Goal: Information Seeking & Learning: Compare options

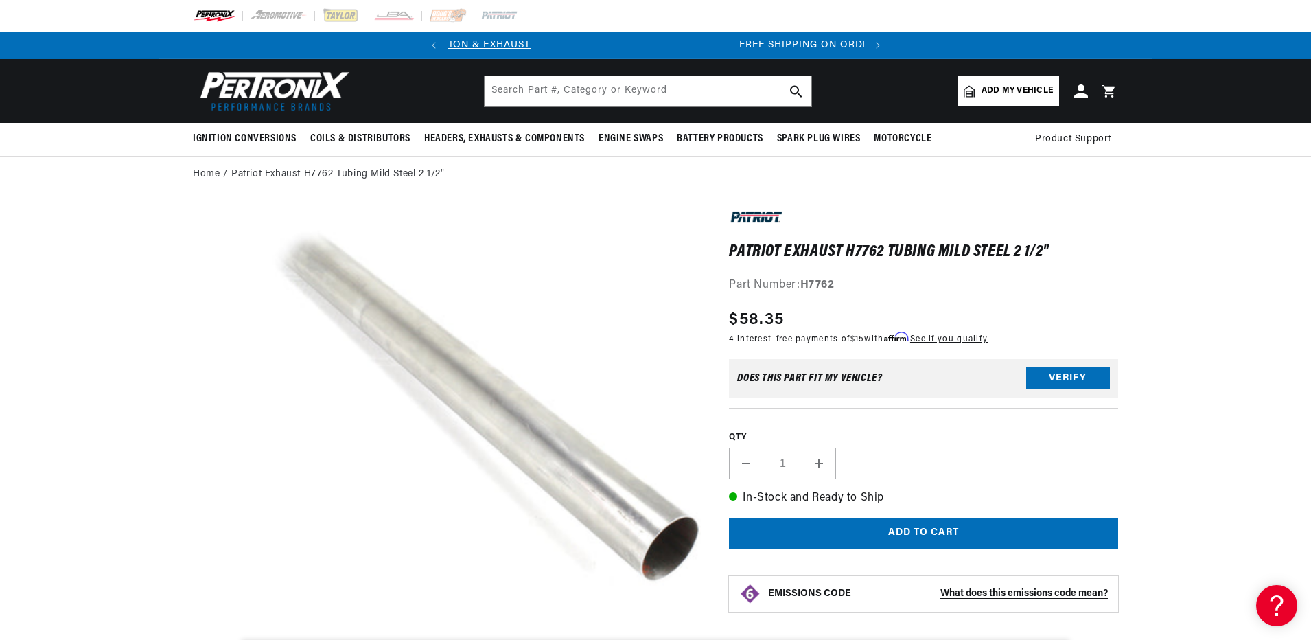
scroll to position [0, 416]
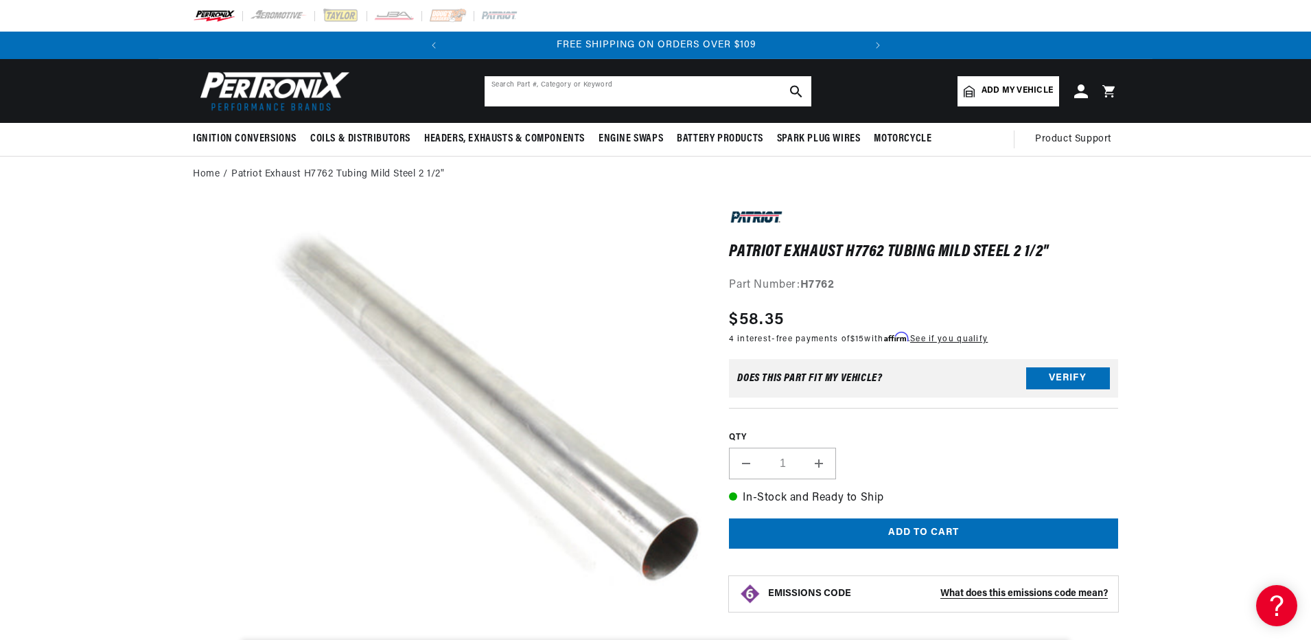
click at [654, 93] on input "text" at bounding box center [647, 91] width 327 height 30
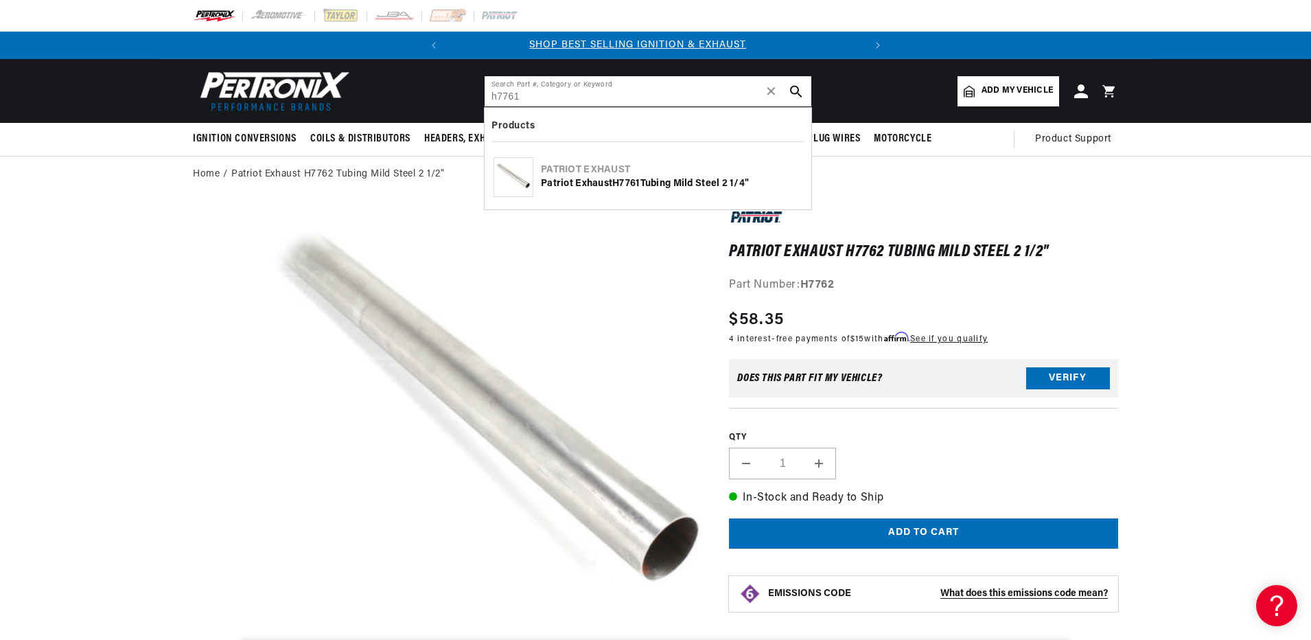
scroll to position [0, 0]
type input "h7761"
click at [605, 176] on div "Patriot Exhaust" at bounding box center [671, 170] width 261 height 14
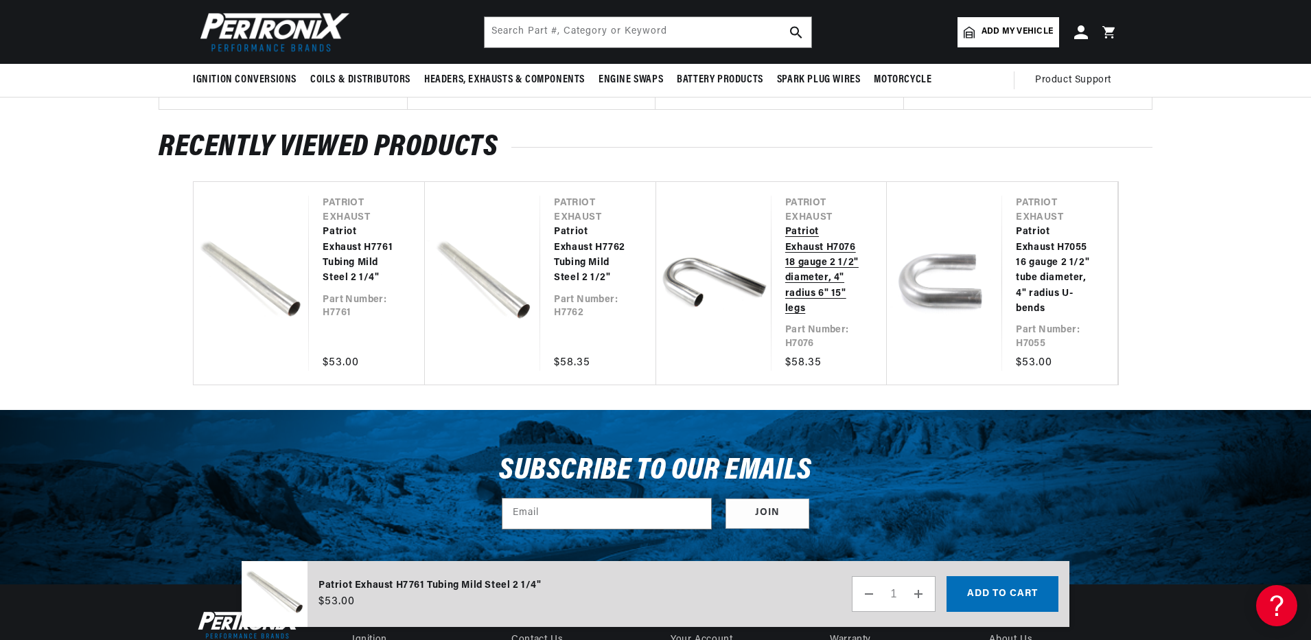
click at [811, 275] on link "Patriot Exhaust H7076 18 gauge 2 1/2" diameter, 4" radius 6" 15" legs" at bounding box center [822, 270] width 74 height 92
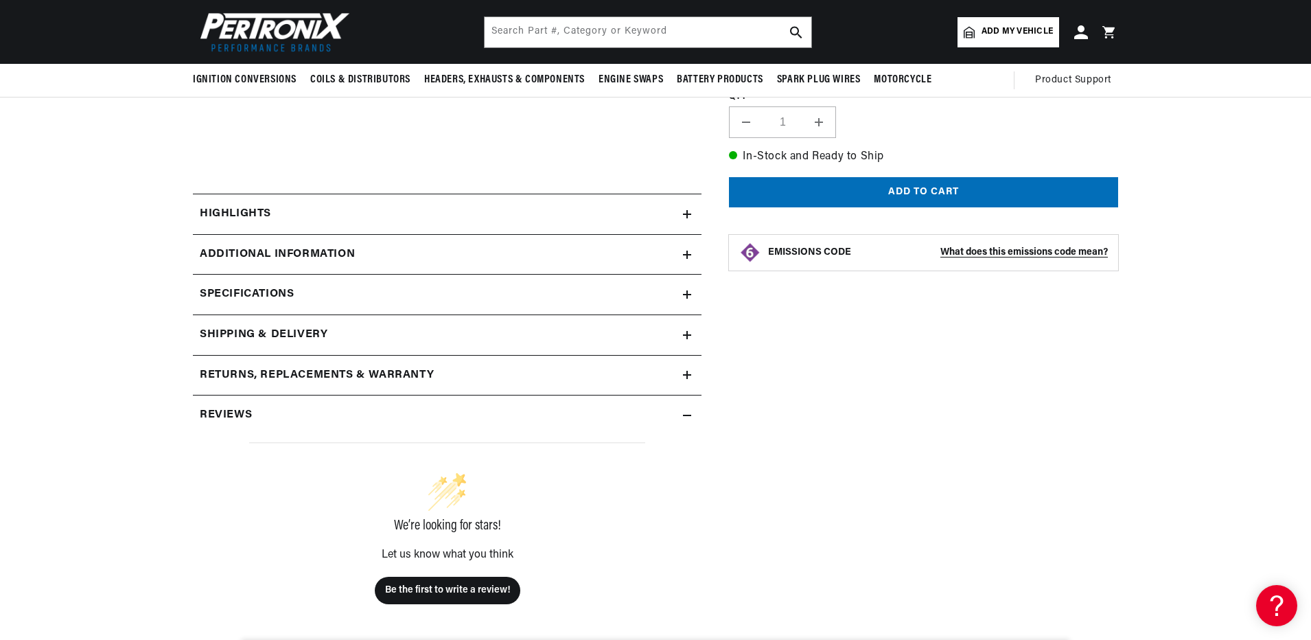
scroll to position [0, 416]
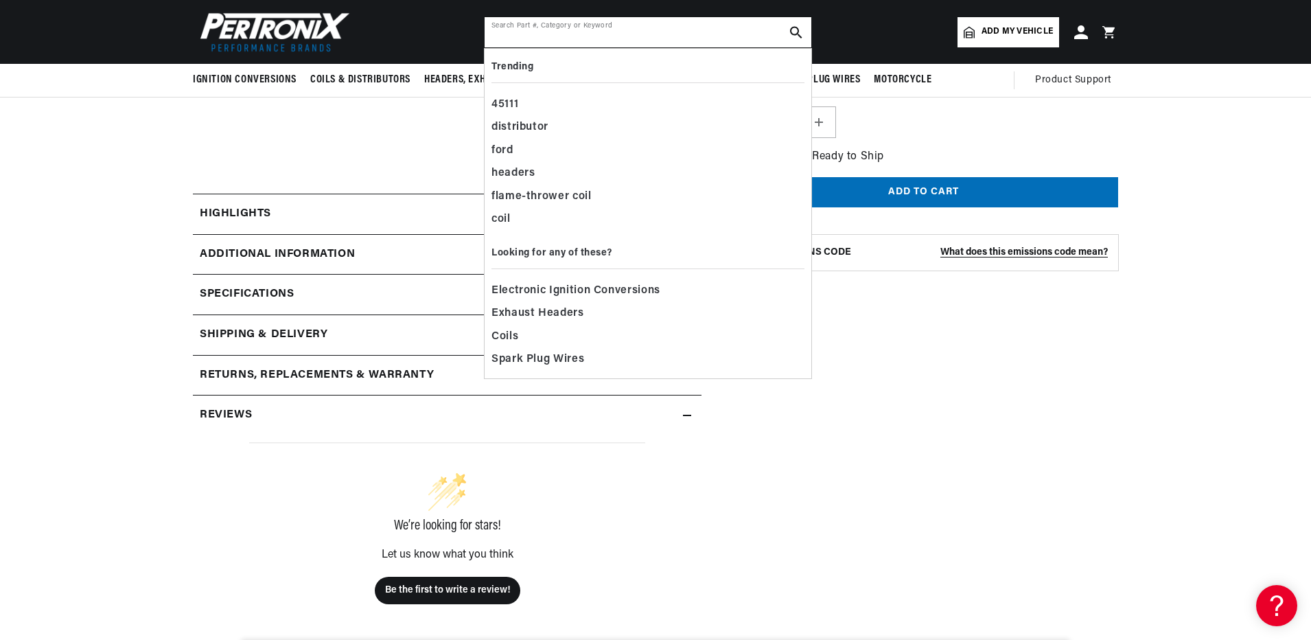
click at [676, 32] on input "text" at bounding box center [647, 32] width 327 height 30
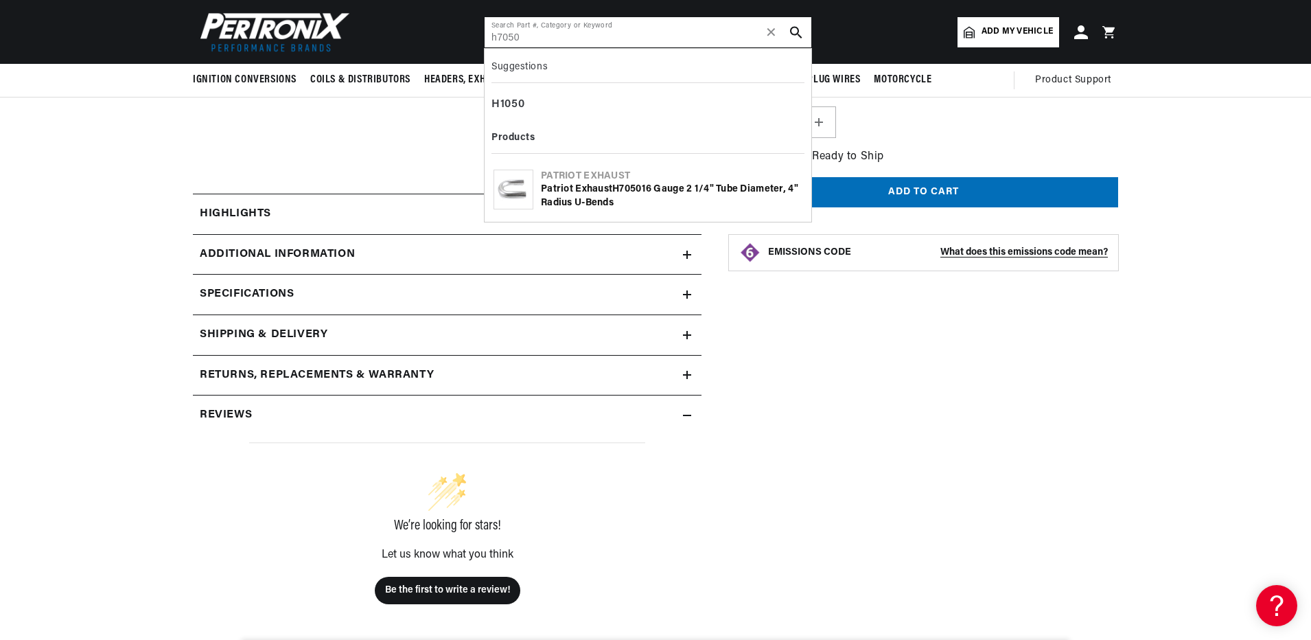
type input "h7050"
click at [572, 187] on div "Patriot Exhaust H7050 16 gauge 2 1/4" tube diameter, 4" radius U-bends" at bounding box center [671, 196] width 261 height 27
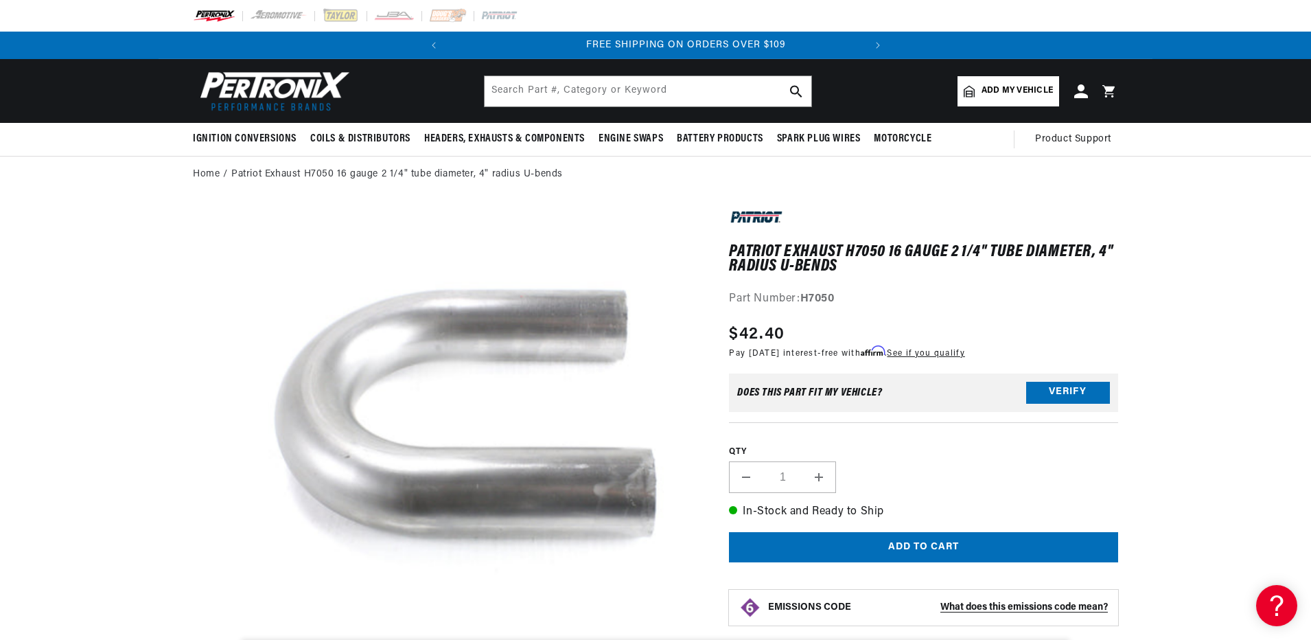
scroll to position [0, 416]
click at [688, 88] on input "text" at bounding box center [647, 91] width 327 height 30
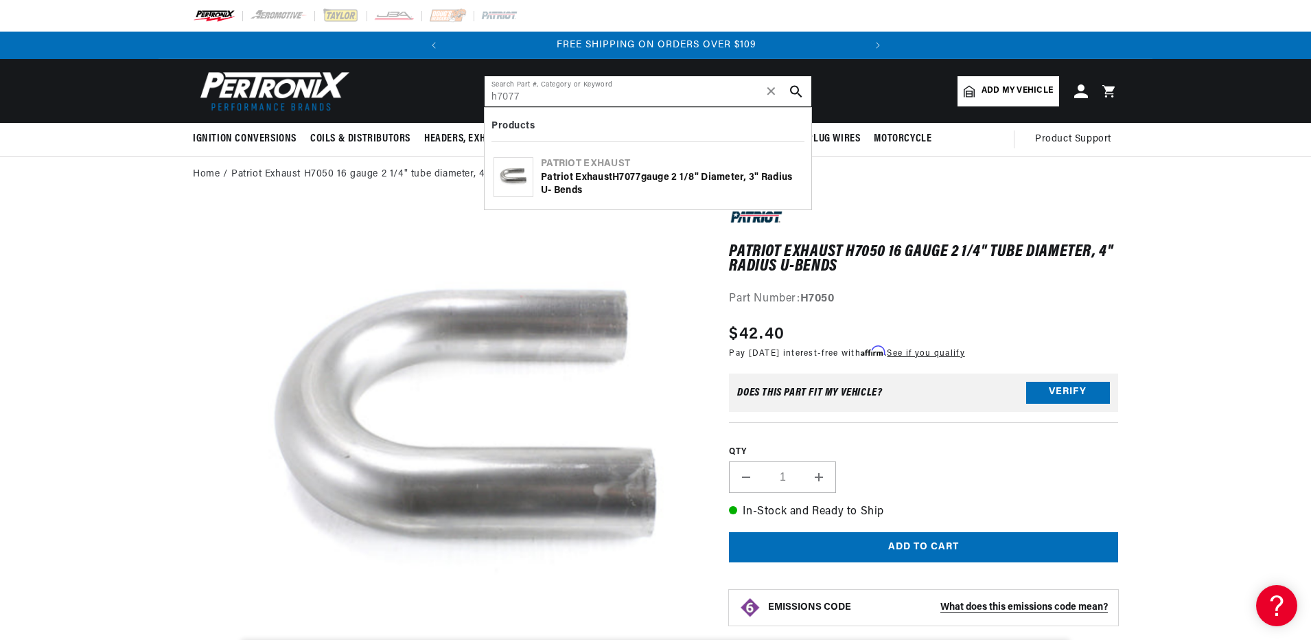
type input "h7077"
click at [597, 174] on div "Patriot Exhaust H7077 gauge 2 1/8" diameter, 3" radius U- bends" at bounding box center [671, 184] width 261 height 27
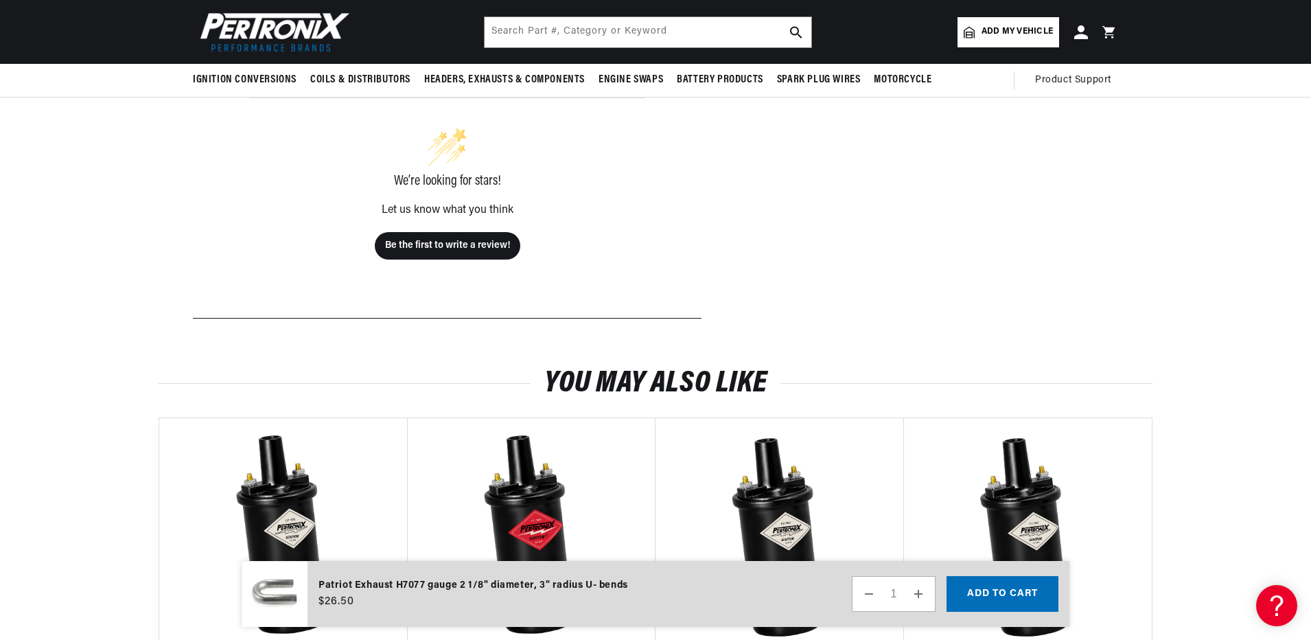
scroll to position [823, 0]
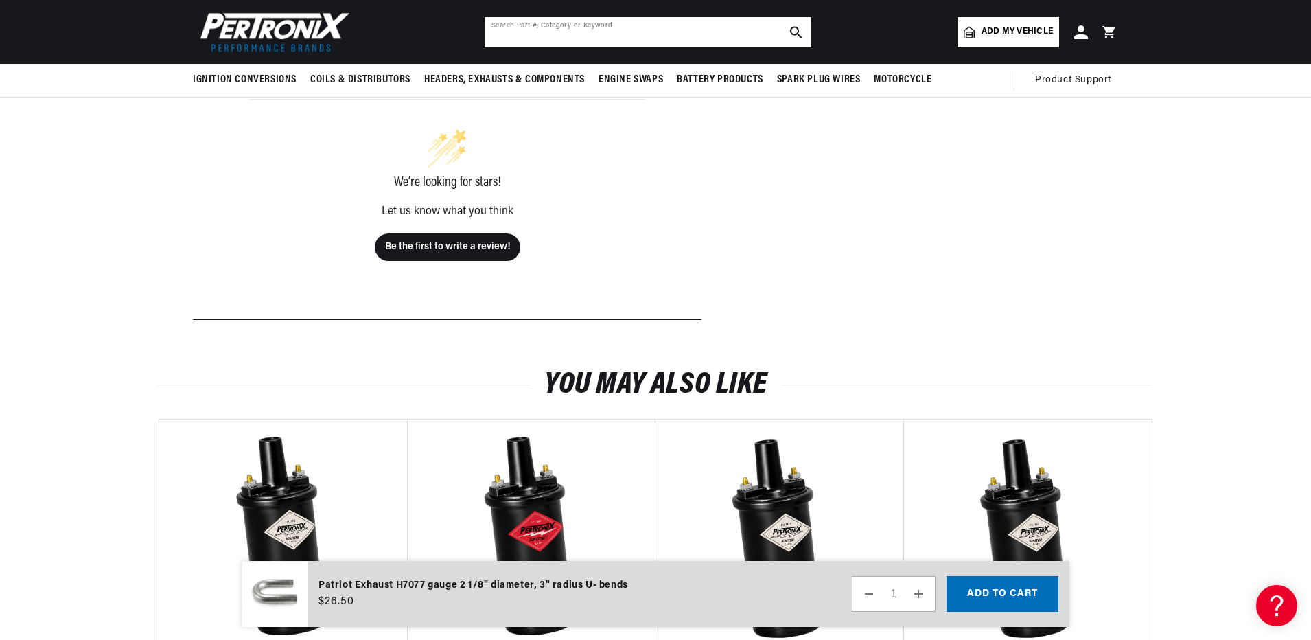
drag, startPoint x: 727, startPoint y: 32, endPoint x: 712, endPoint y: 42, distance: 18.8
click at [727, 32] on input "text" at bounding box center [647, 32] width 327 height 30
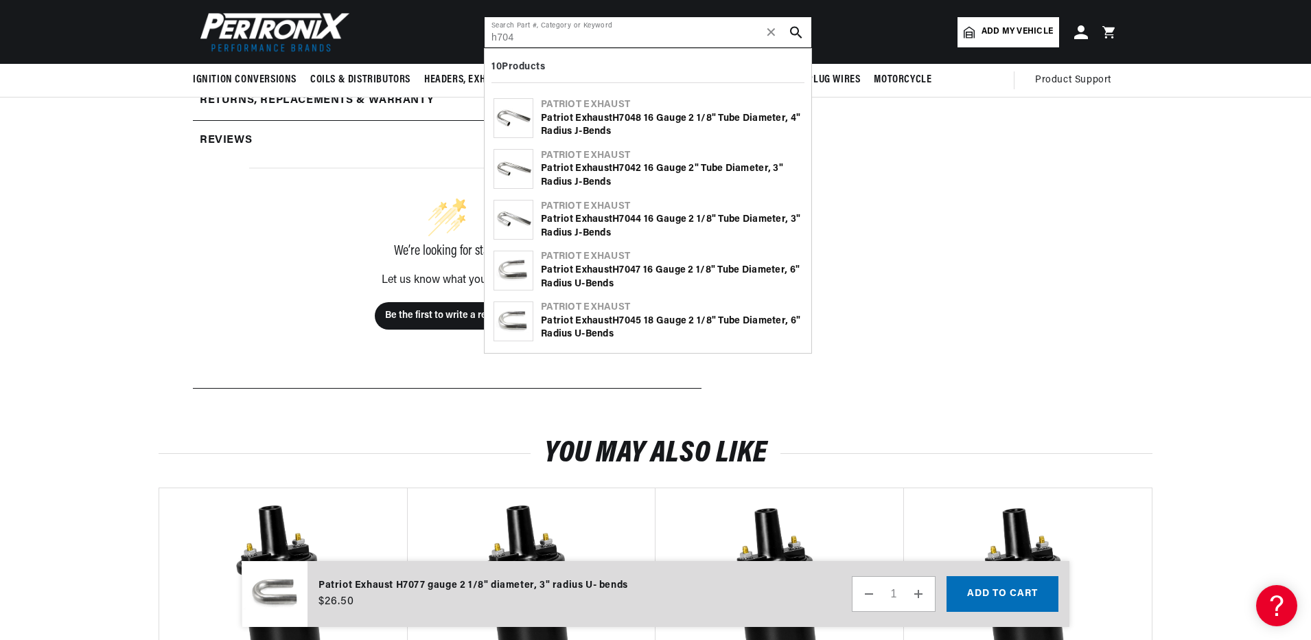
scroll to position [0, 416]
type input "h704"
click at [577, 218] on div "Patriot Exhaust H704 4 16 gauge 2 1/8" tube diameter, 3" radius J-bends" at bounding box center [671, 226] width 261 height 27
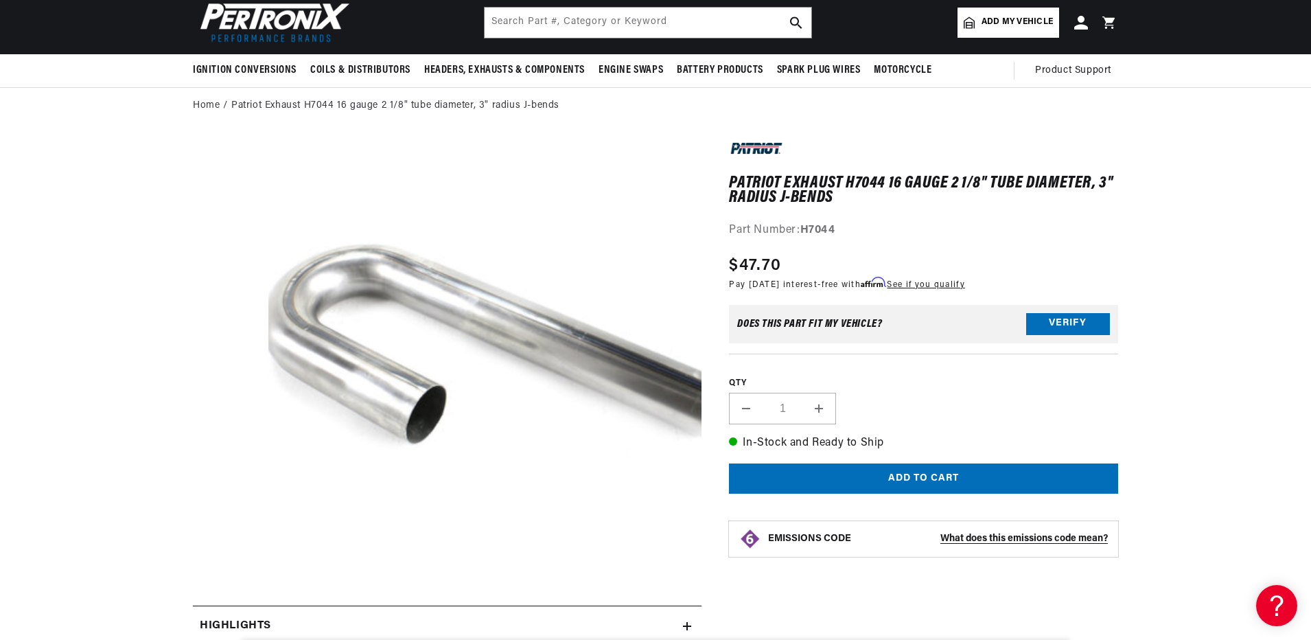
scroll to position [0, 416]
click at [625, 21] on input "text" at bounding box center [647, 23] width 327 height 30
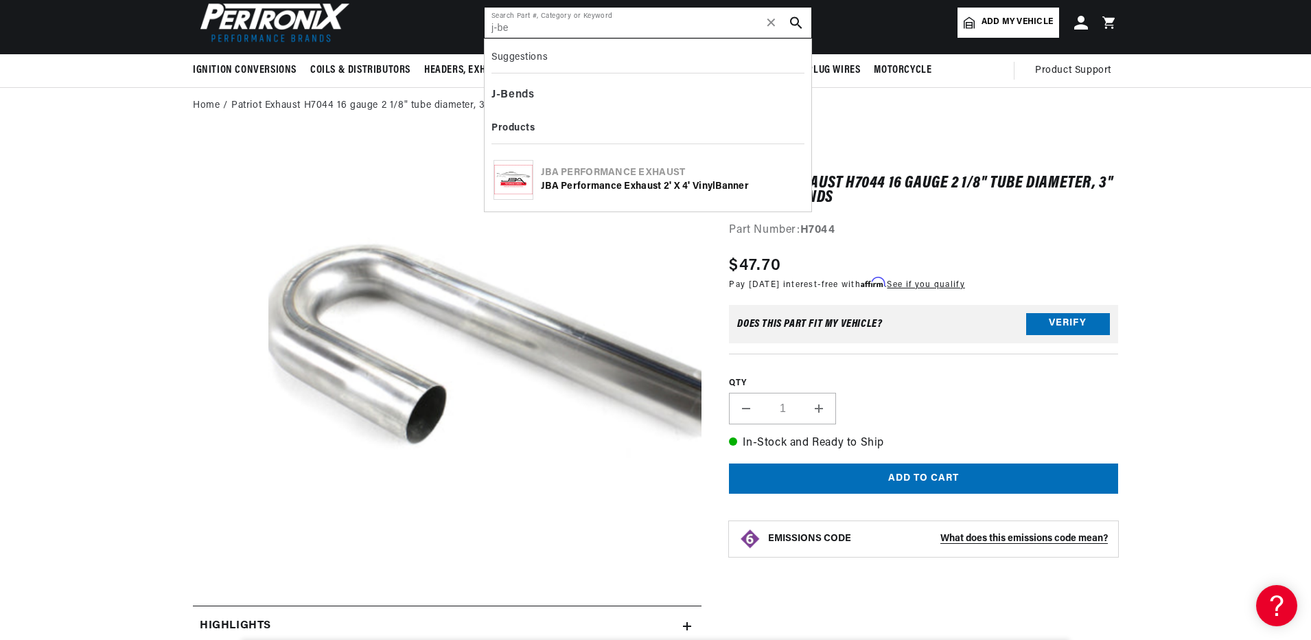
scroll to position [0, 0]
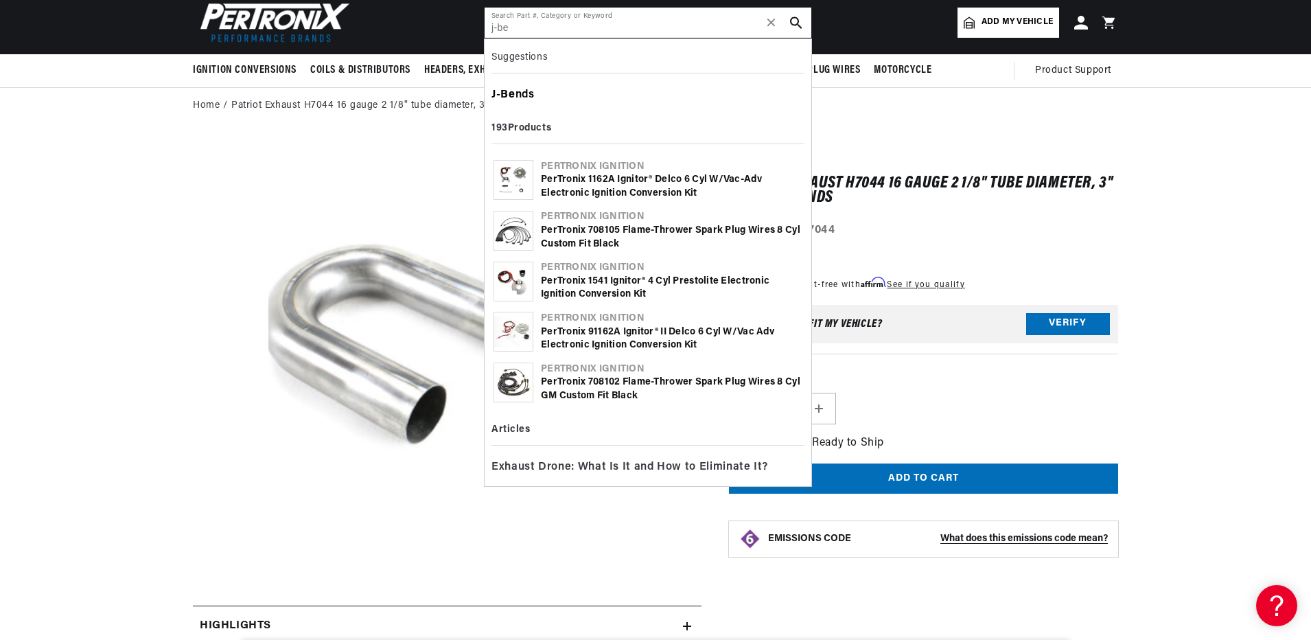
type input "j-be"
click at [511, 91] on b "Be" at bounding box center [507, 94] width 14 height 11
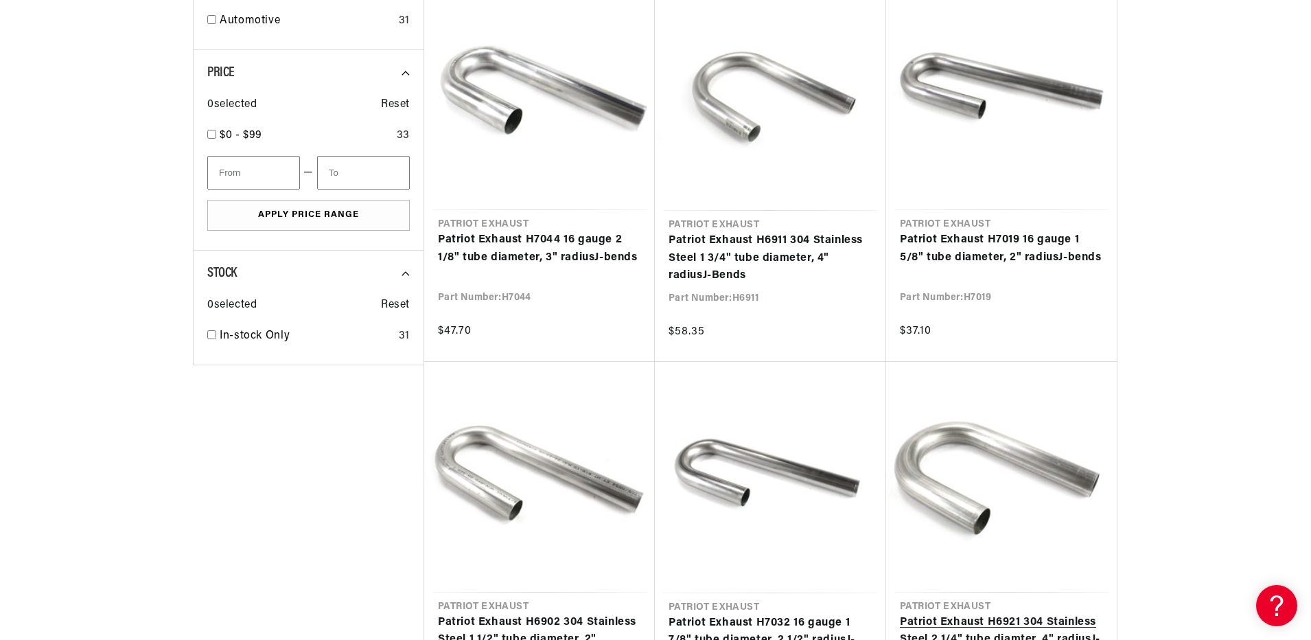
scroll to position [0, 324]
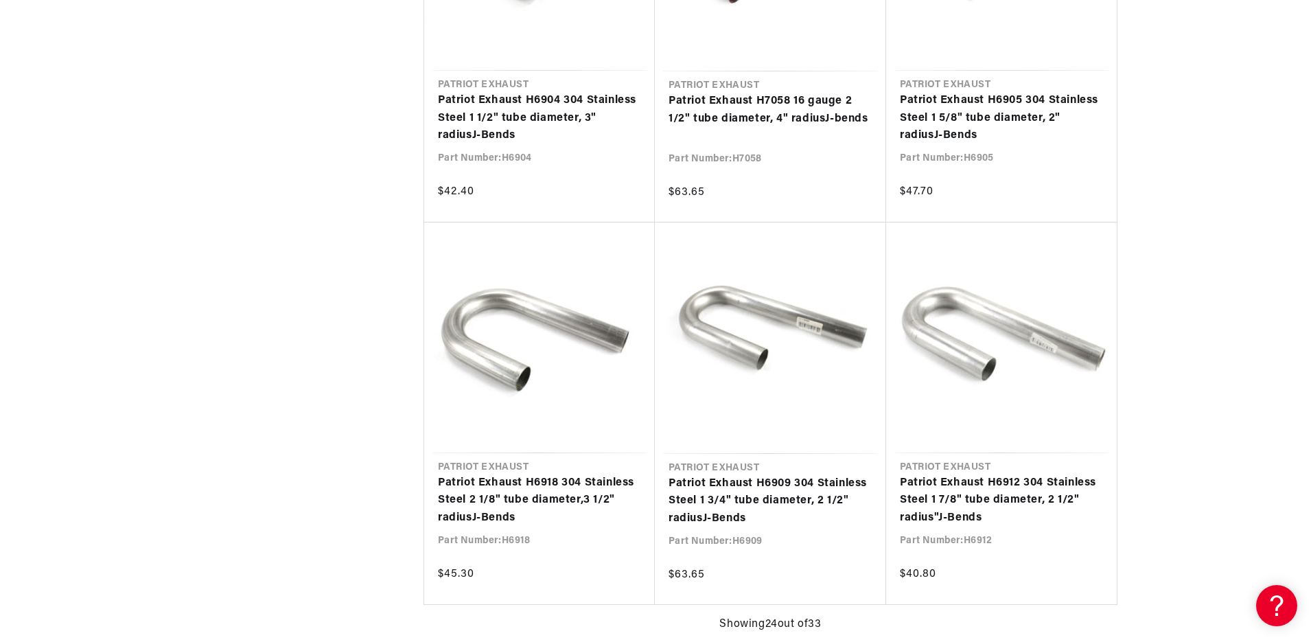
scroll to position [0, 416]
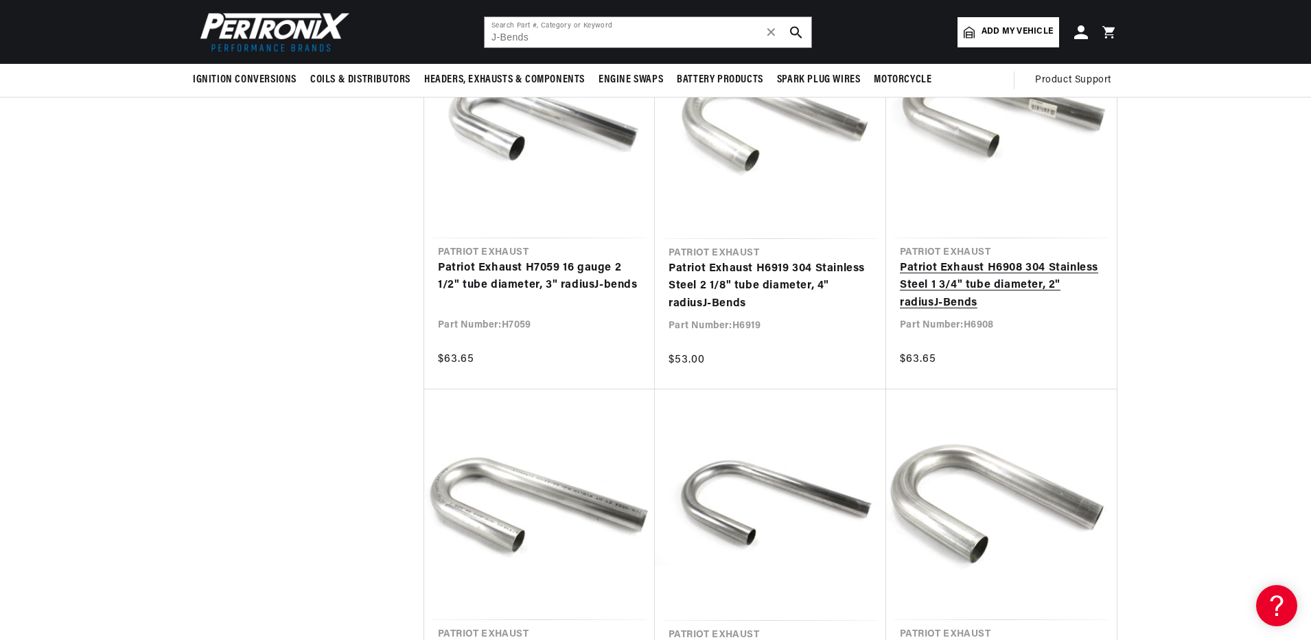
scroll to position [3225, 0]
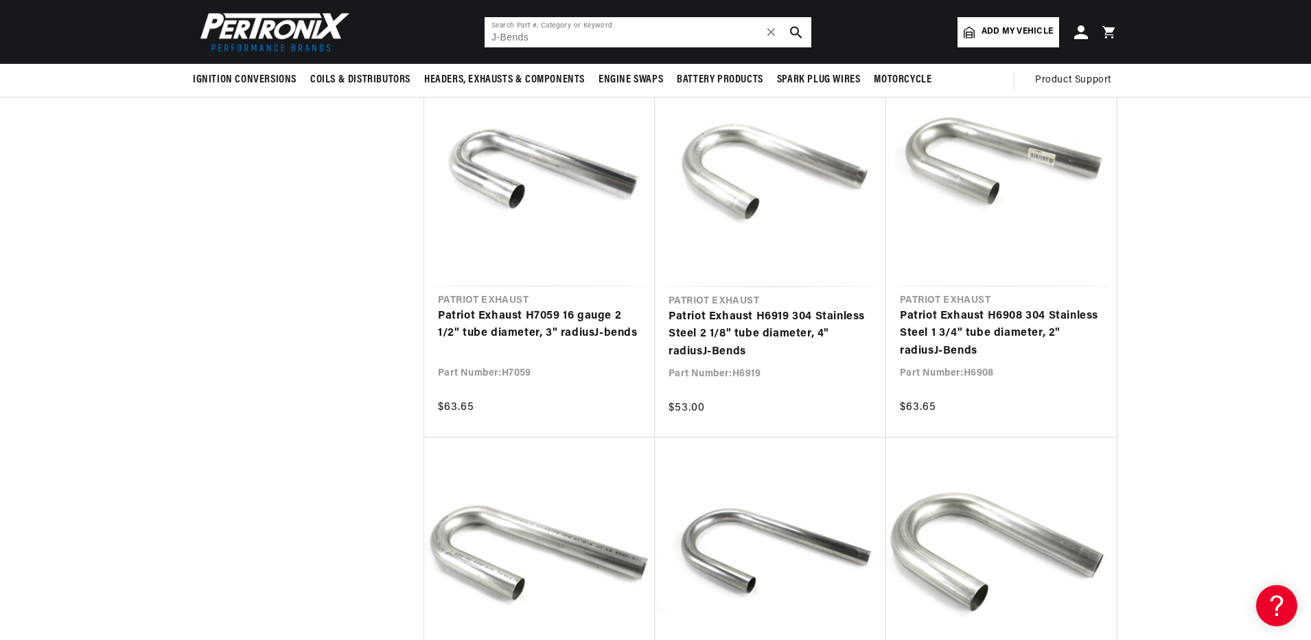
click at [495, 36] on input "J-Bends" at bounding box center [647, 32] width 327 height 30
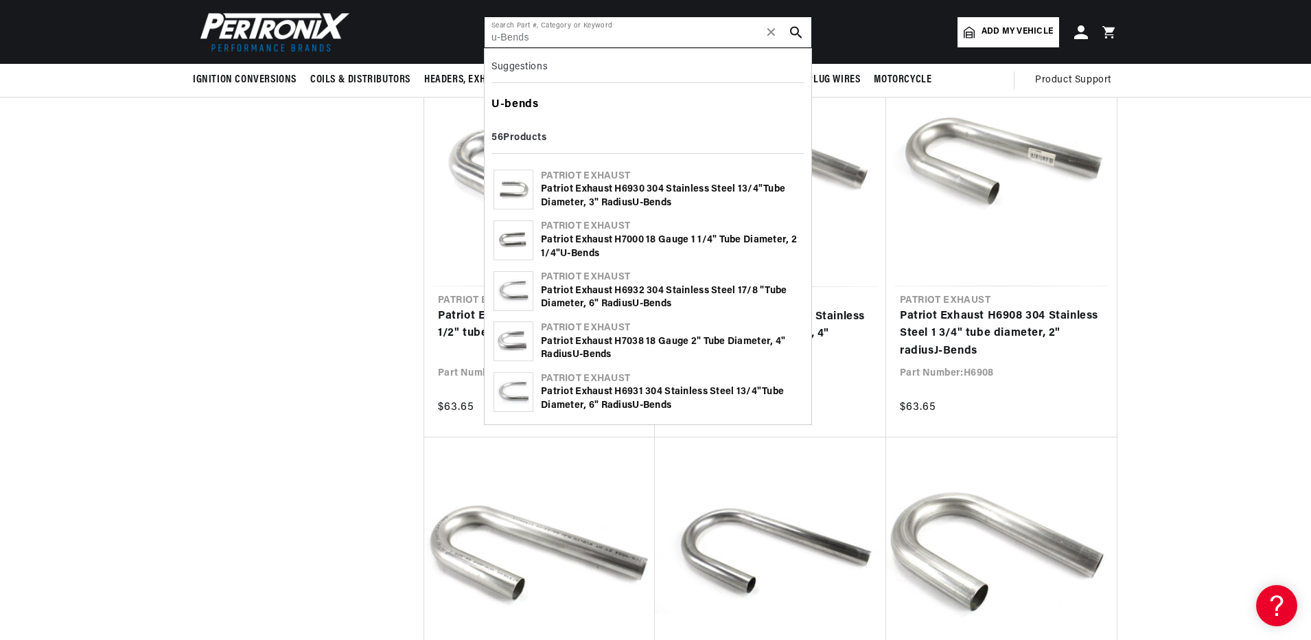
scroll to position [0, 0]
click at [506, 100] on b "bends" at bounding box center [521, 104] width 34 height 11
type input "U-bends"
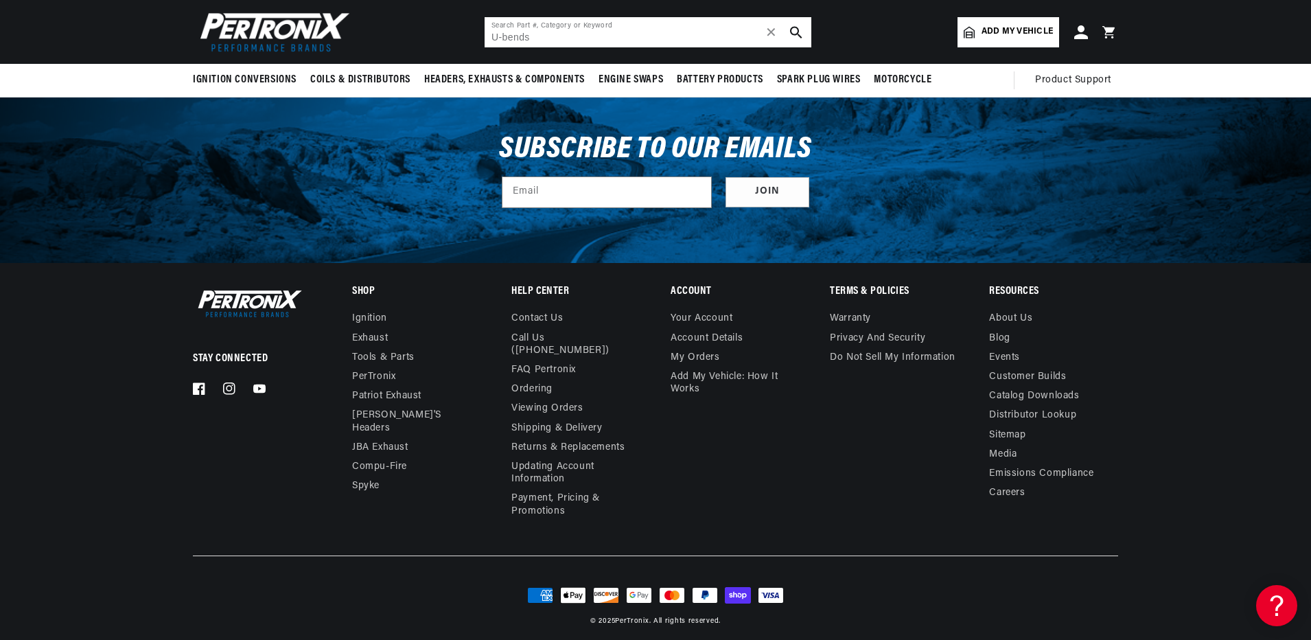
scroll to position [0, 416]
click at [794, 29] on icon "search button" at bounding box center [796, 32] width 12 height 12
click at [794, 28] on icon "search button" at bounding box center [796, 32] width 12 height 12
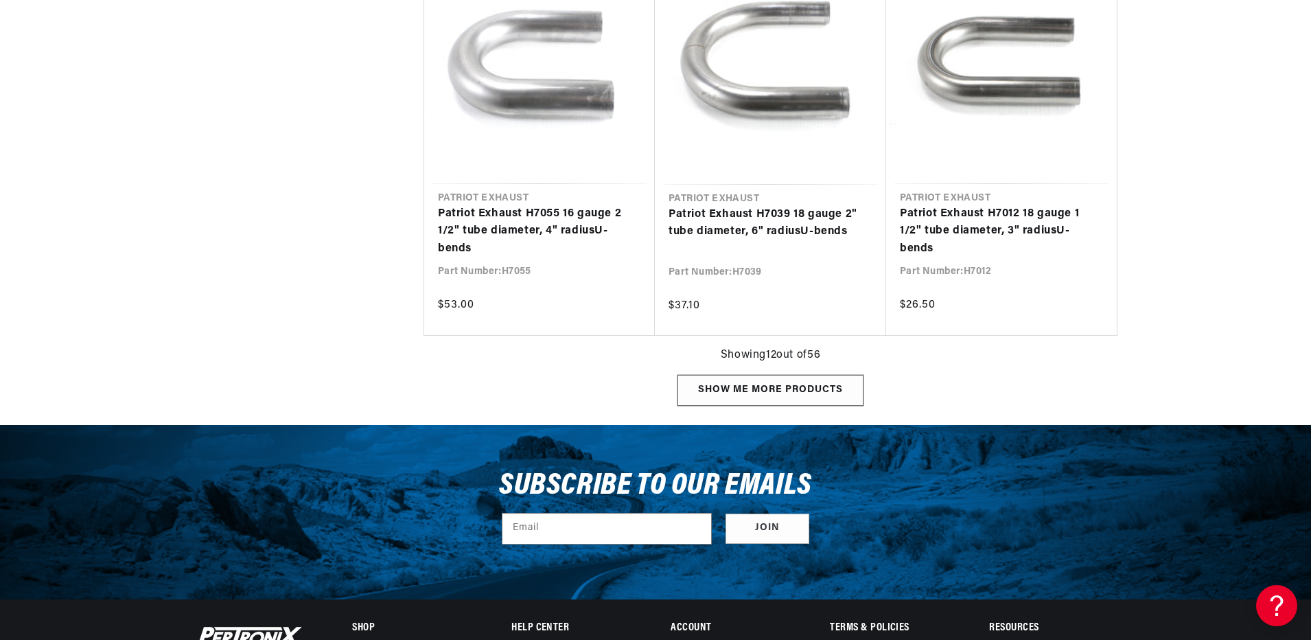
scroll to position [0, 416]
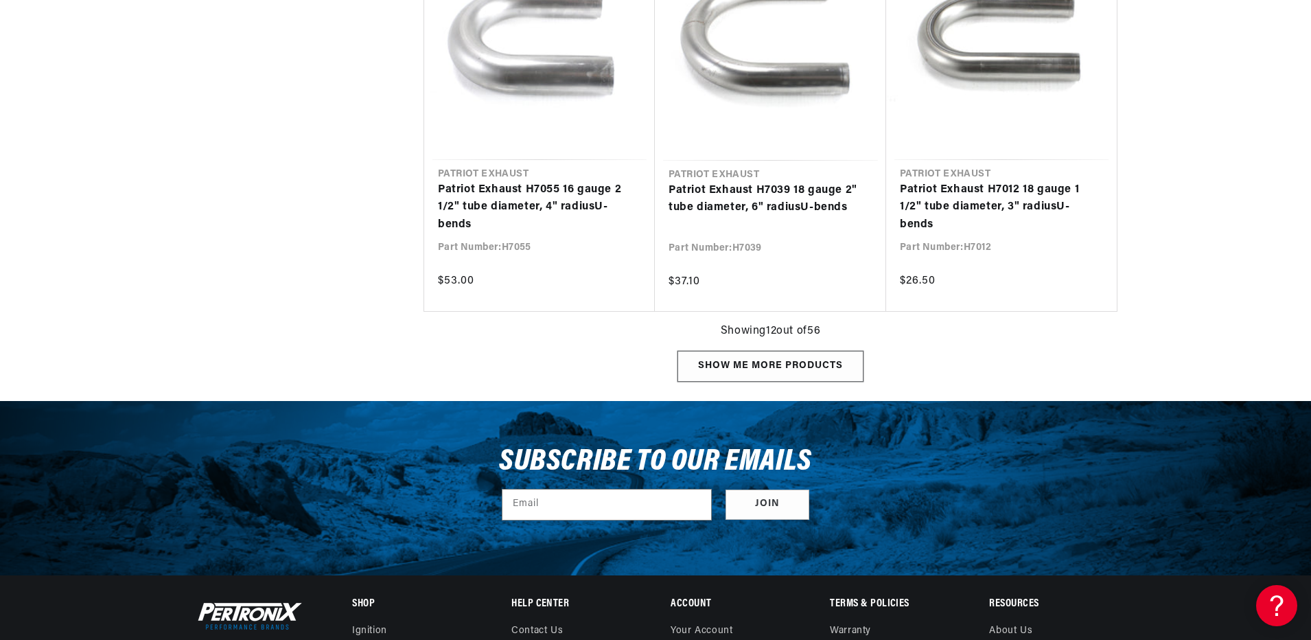
click at [780, 358] on div "Show me more products" at bounding box center [770, 366] width 186 height 31
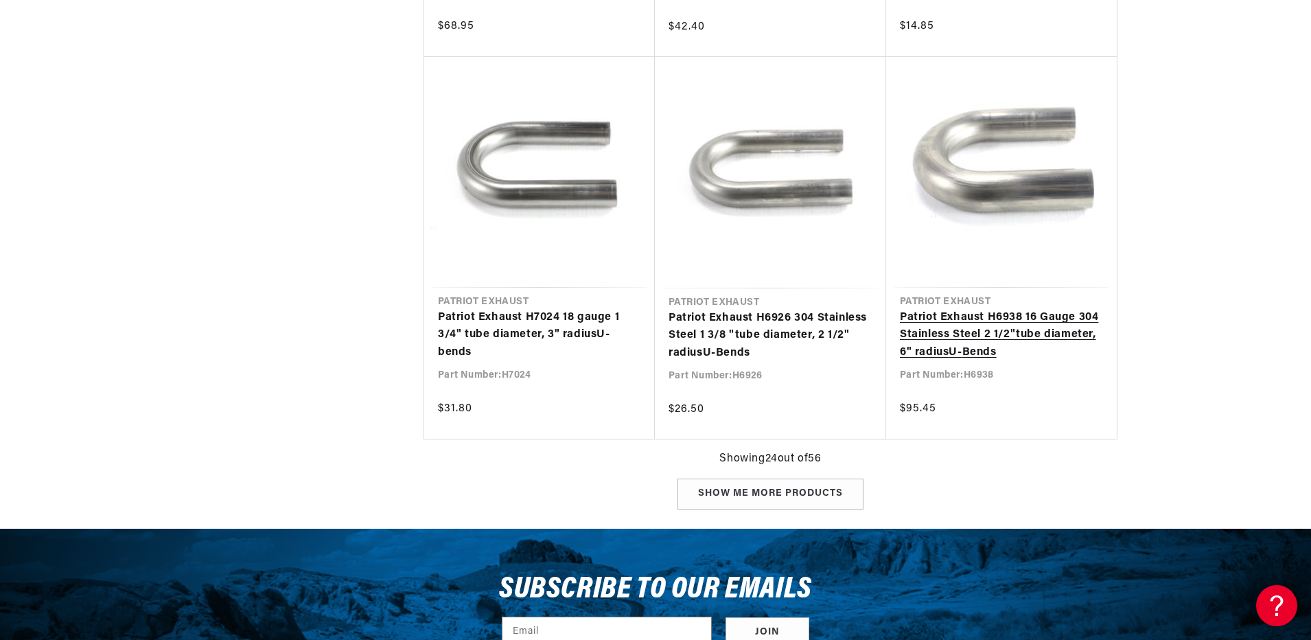
scroll to position [2882, 0]
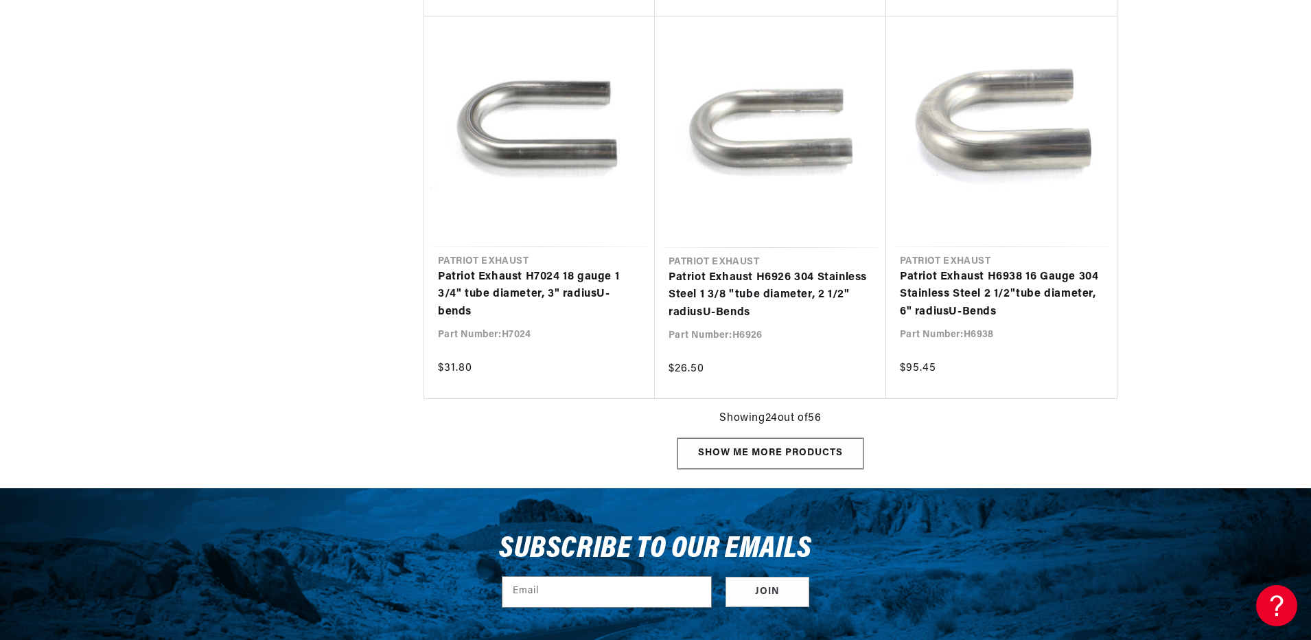
click at [782, 450] on div "Show me more products" at bounding box center [770, 453] width 186 height 31
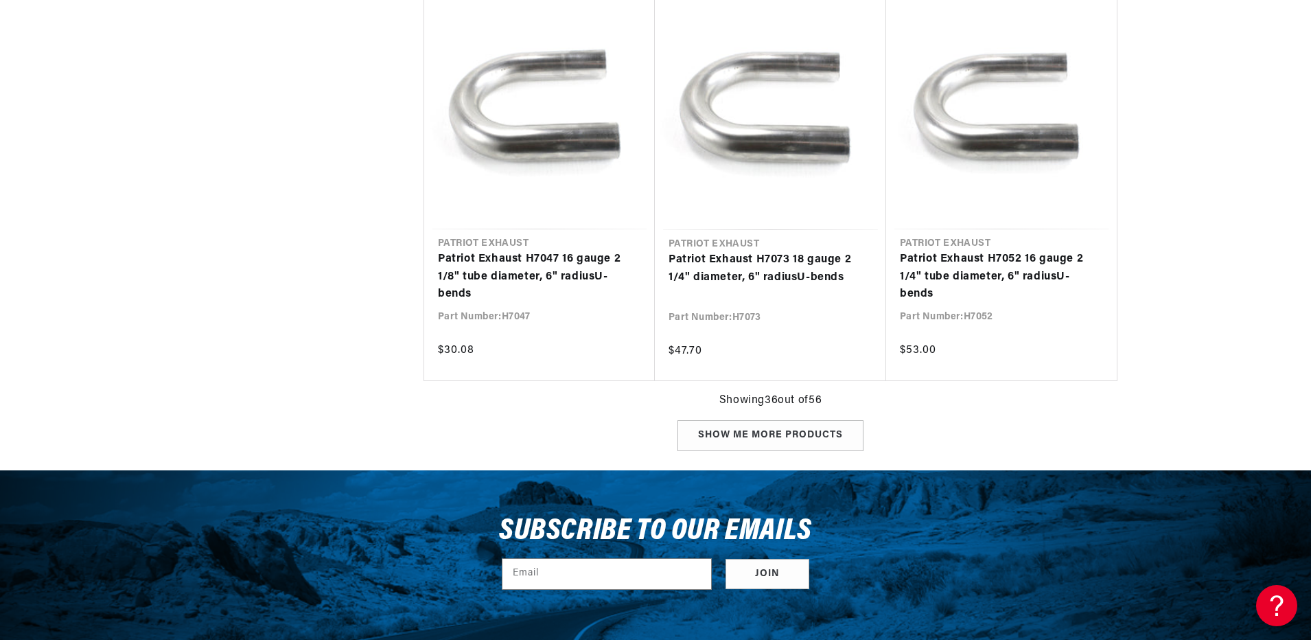
scroll to position [4460, 0]
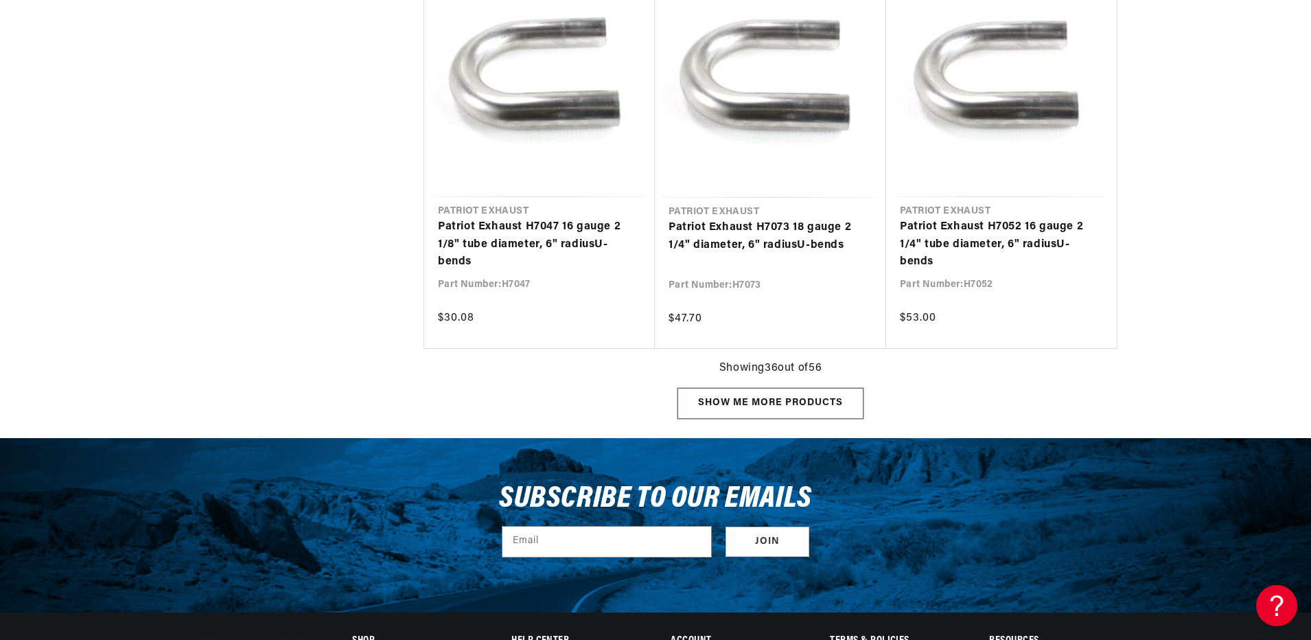
click at [751, 399] on div "Show me more products" at bounding box center [770, 403] width 186 height 31
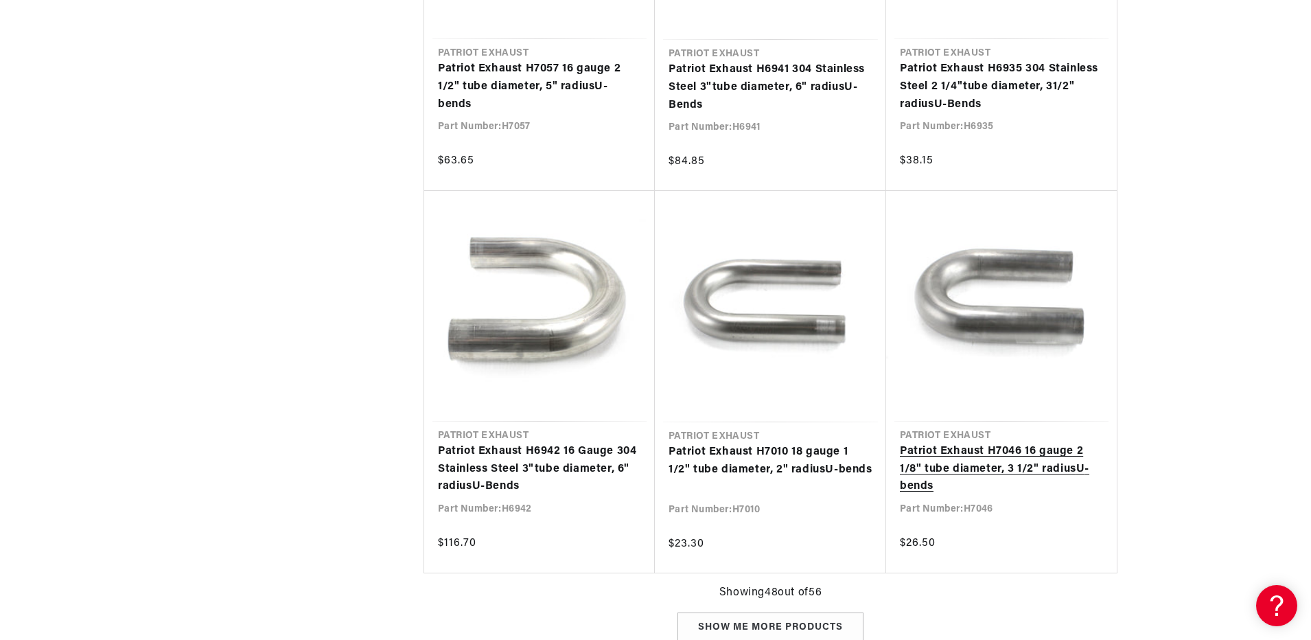
scroll to position [5901, 0]
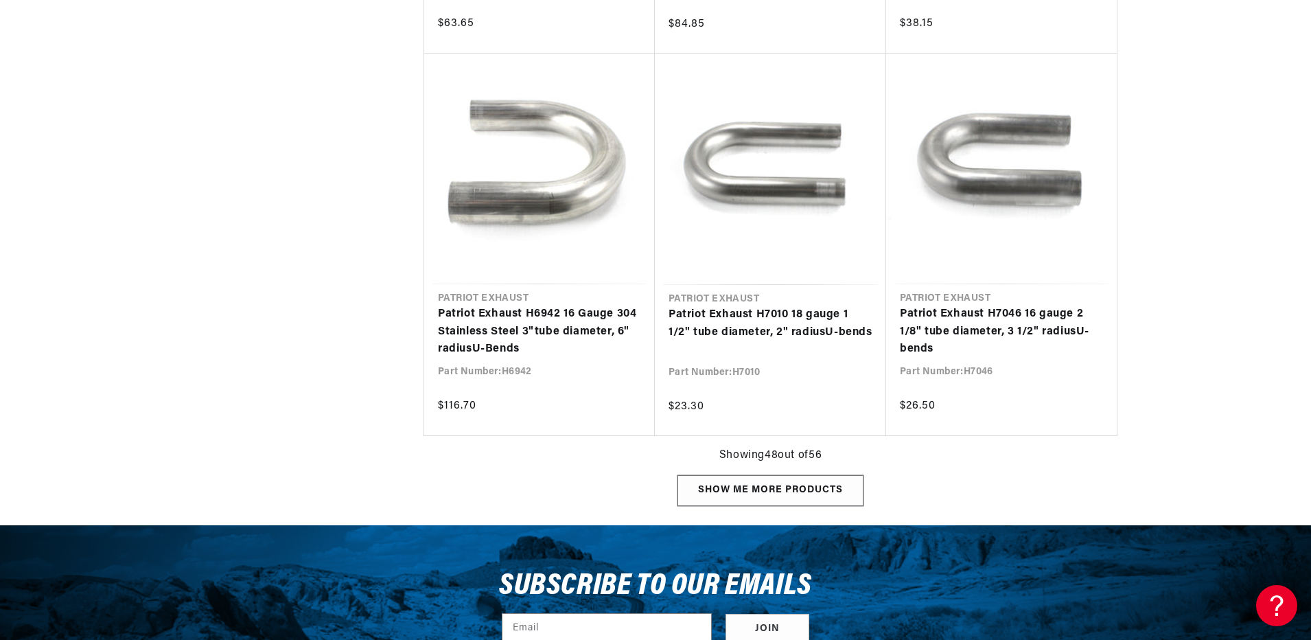
click at [773, 484] on div "Show me more products" at bounding box center [770, 490] width 186 height 31
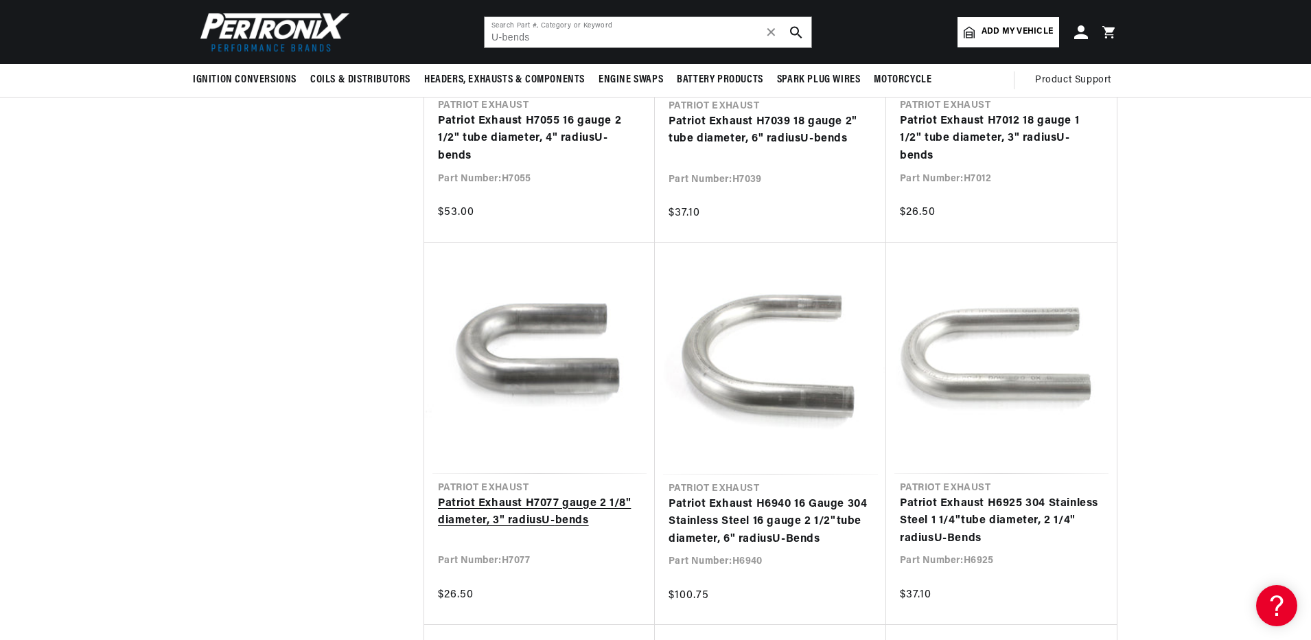
click at [508, 495] on link "Patriot Exhaust H7077 gauge 2 1/8" diameter, 3" radius U - bends" at bounding box center [539, 512] width 203 height 35
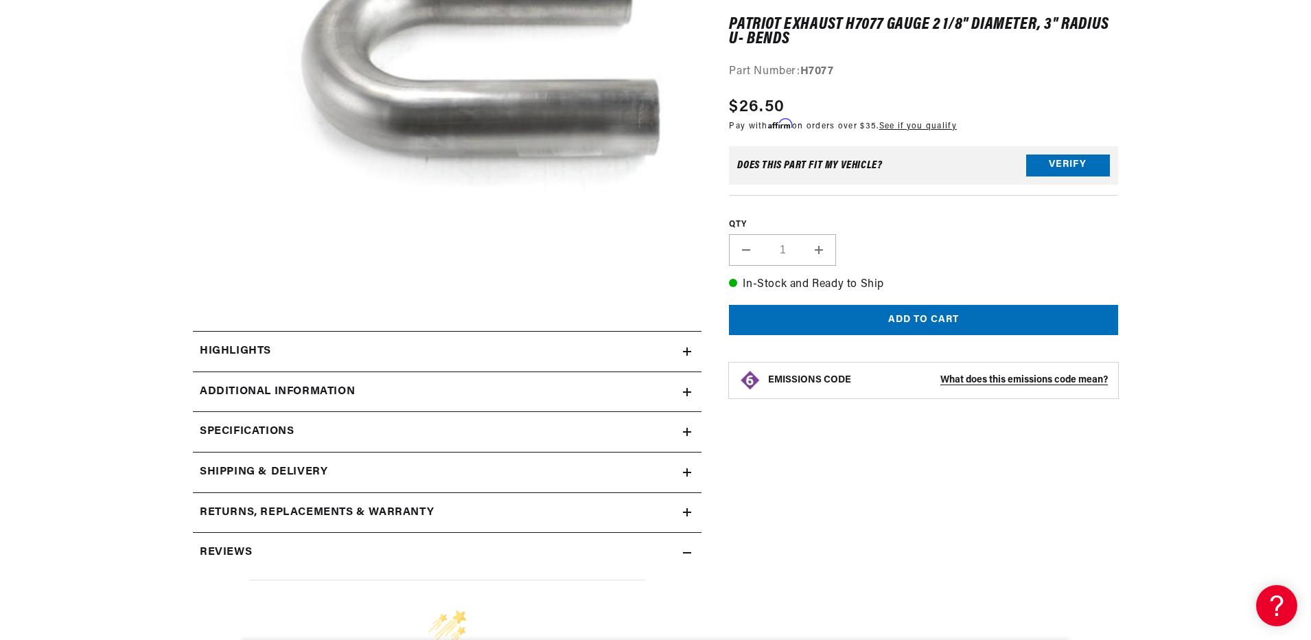
scroll to position [0, 416]
click at [281, 427] on h2 "Specifications" at bounding box center [247, 432] width 94 height 18
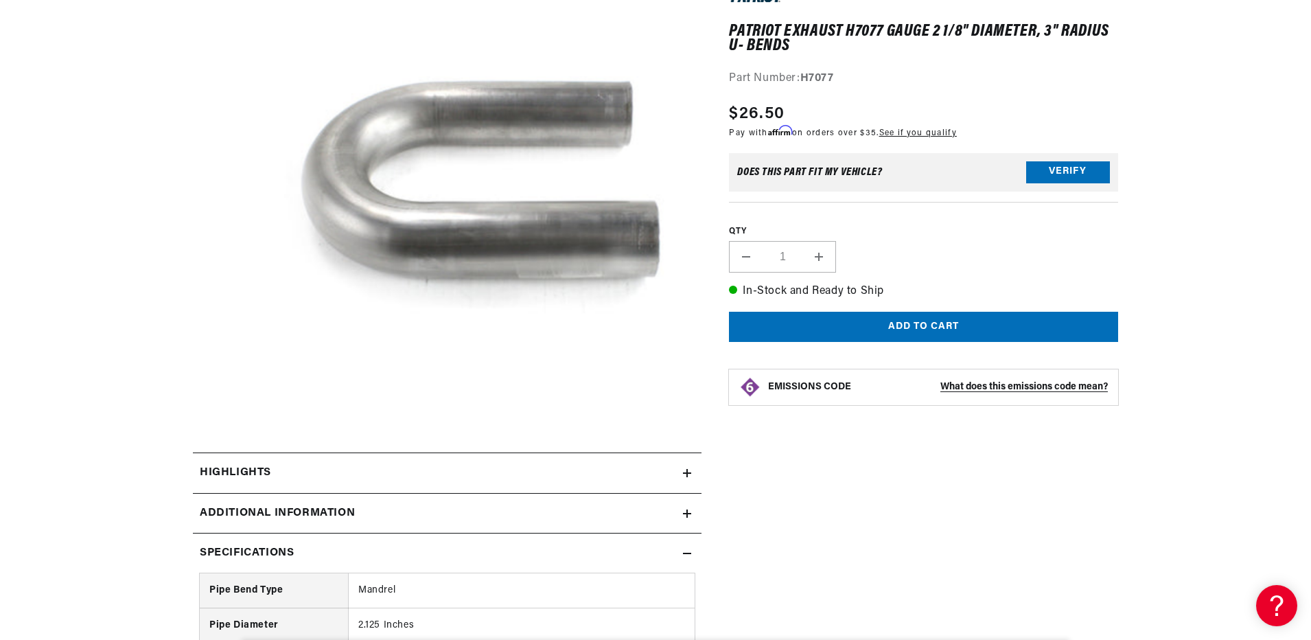
scroll to position [0, 0]
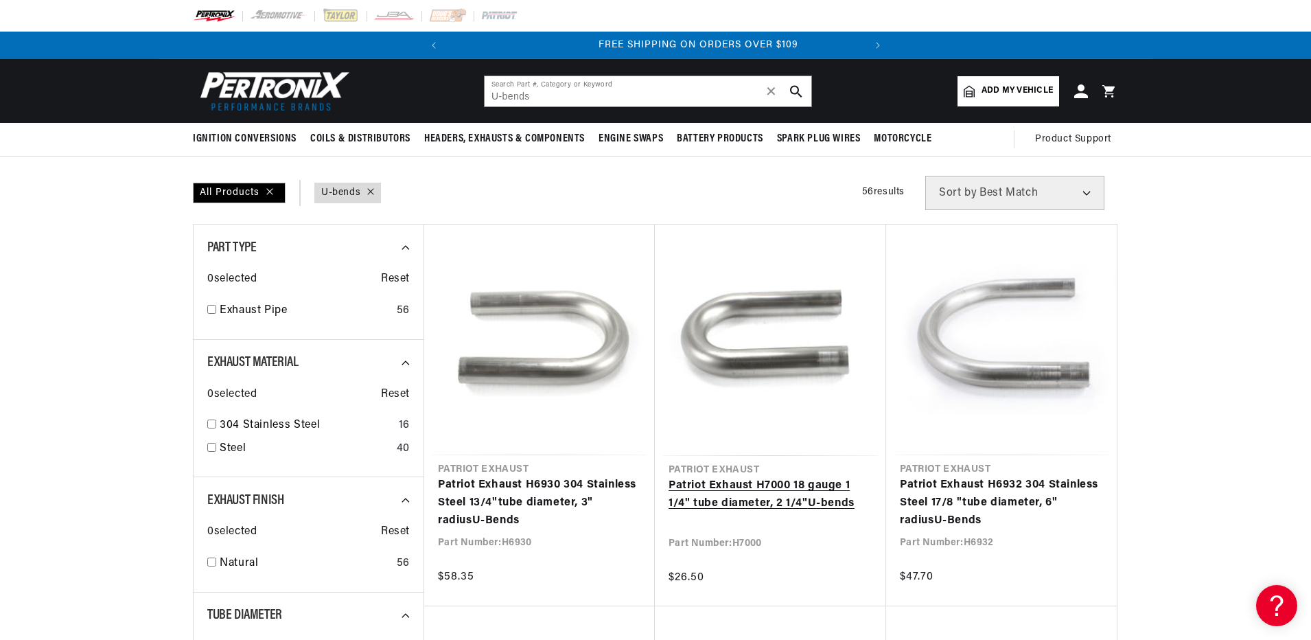
scroll to position [0, 416]
